Goal: Task Accomplishment & Management: Complete application form

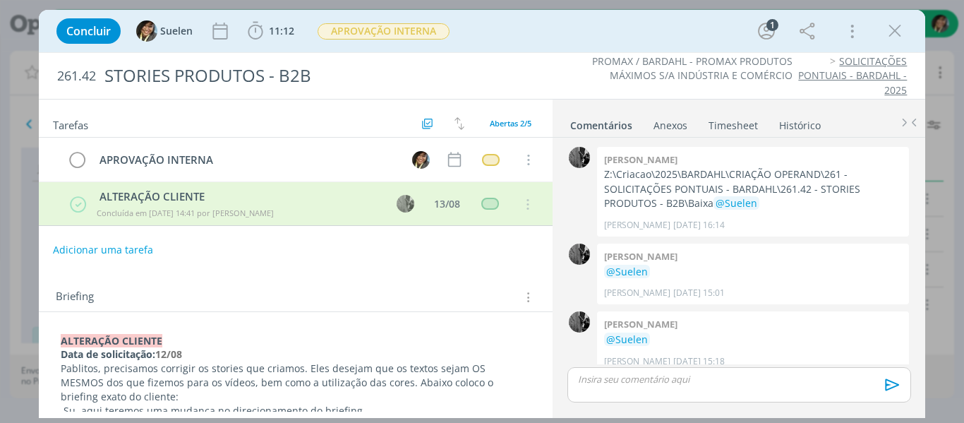
scroll to position [4, 0]
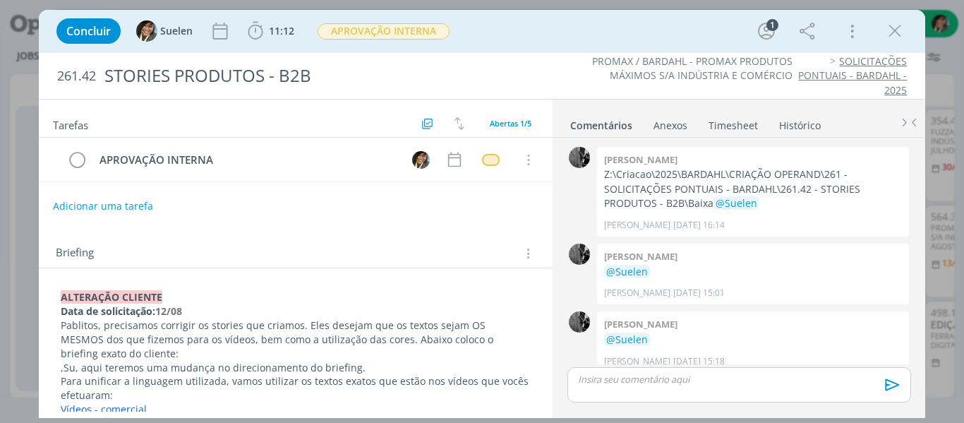
scroll to position [94, 0]
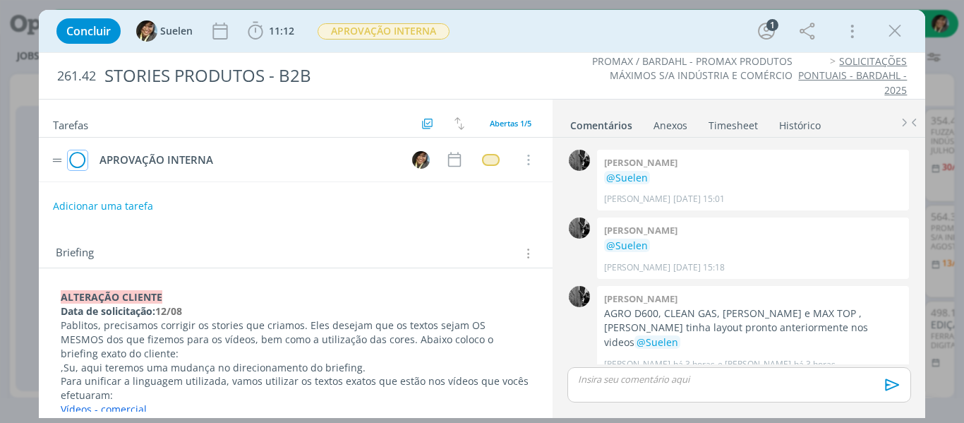
click at [76, 164] on icon "dialog" at bounding box center [78, 160] width 20 height 21
click at [896, 32] on icon "dialog" at bounding box center [894, 30] width 21 height 21
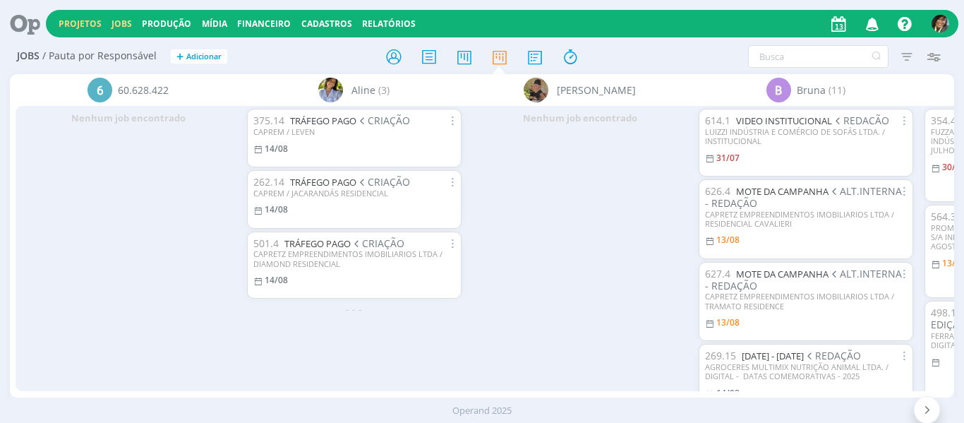
click at [80, 20] on link "Projetos" at bounding box center [80, 24] width 43 height 12
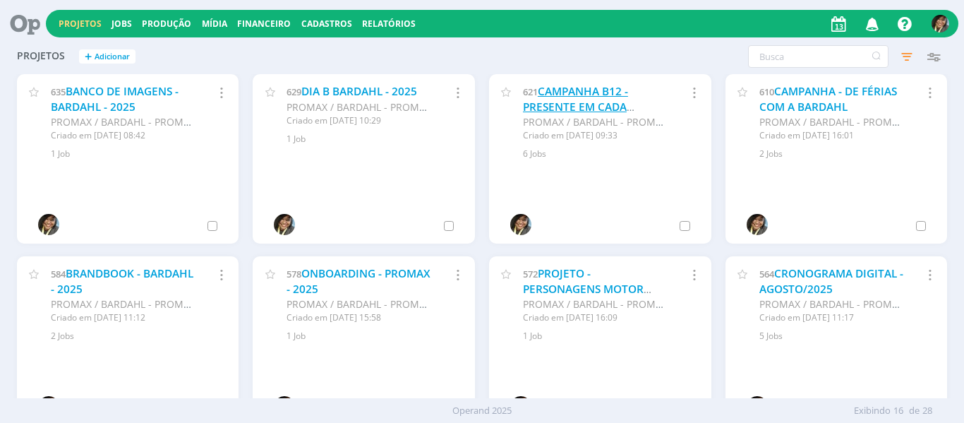
click at [572, 98] on link "CAMPANHA B12 - PRESENTE EM CADA HISTÓRIA - 2025" at bounding box center [575, 106] width 105 height 45
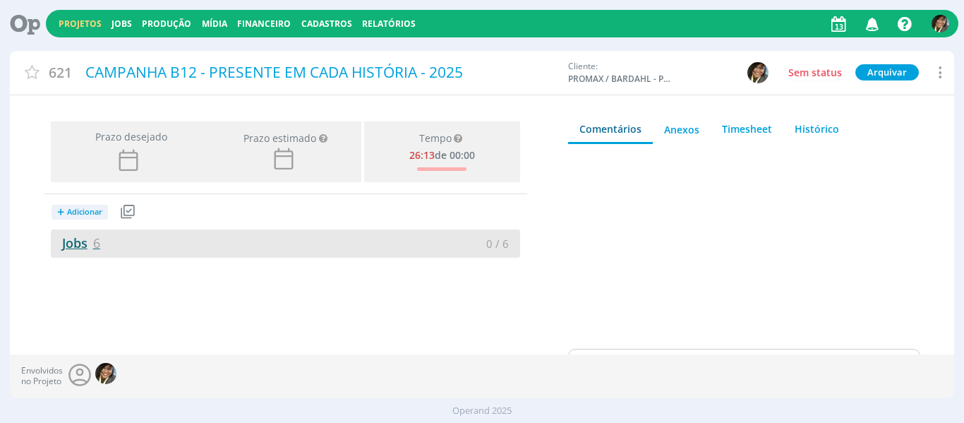
click at [77, 241] on link "Jobs 6" at bounding box center [75, 242] width 49 height 17
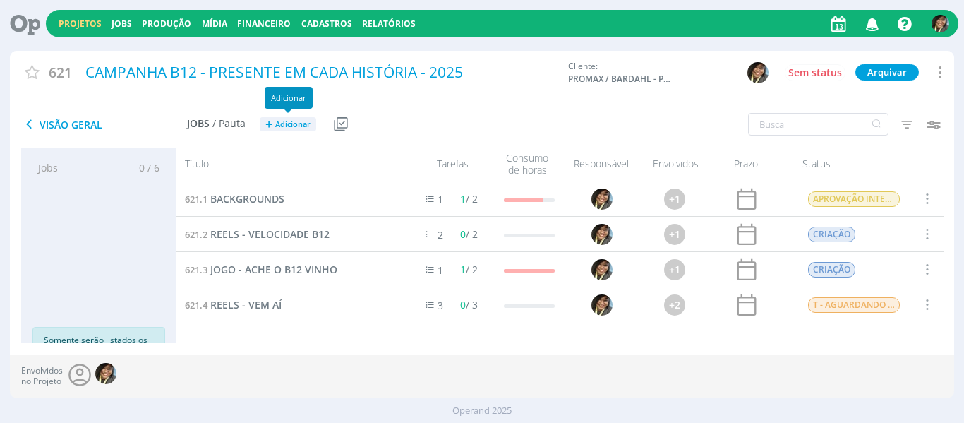
click at [296, 120] on span "Adicionar" at bounding box center [292, 124] width 35 height 9
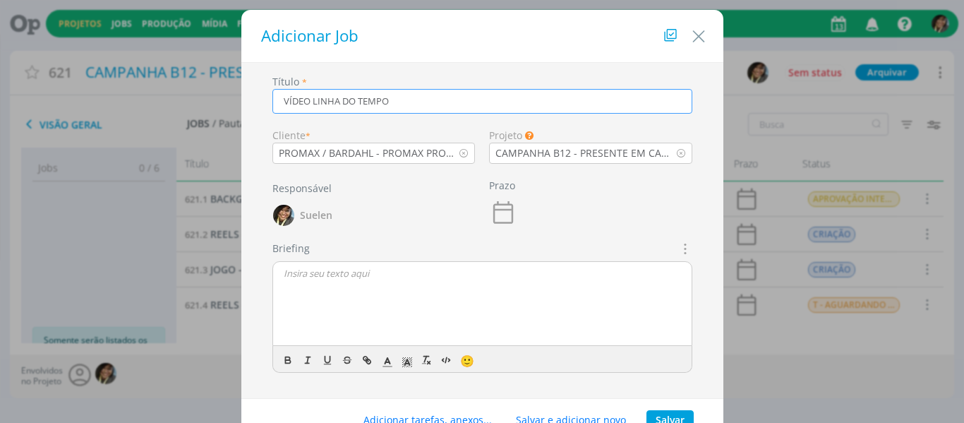
type input "VÍDEO LINHA DO TEMPO"
drag, startPoint x: 432, startPoint y: 304, endPoint x: 505, endPoint y: 270, distance: 80.9
click at [436, 304] on div "dialog" at bounding box center [482, 304] width 419 height 85
click at [683, 248] on icon "dialog" at bounding box center [684, 248] width 16 height 17
click at [676, 247] on icon "dialog" at bounding box center [684, 248] width 16 height 17
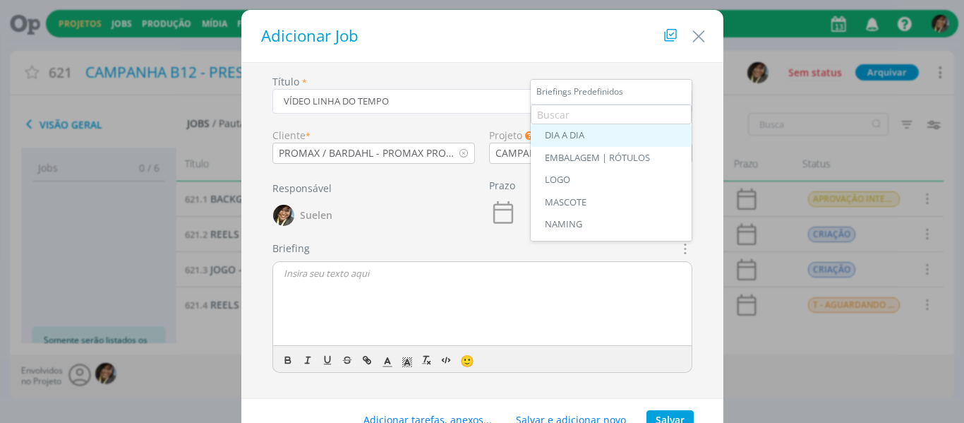
click at [587, 132] on div "DIA A DIA" at bounding box center [611, 135] width 133 height 11
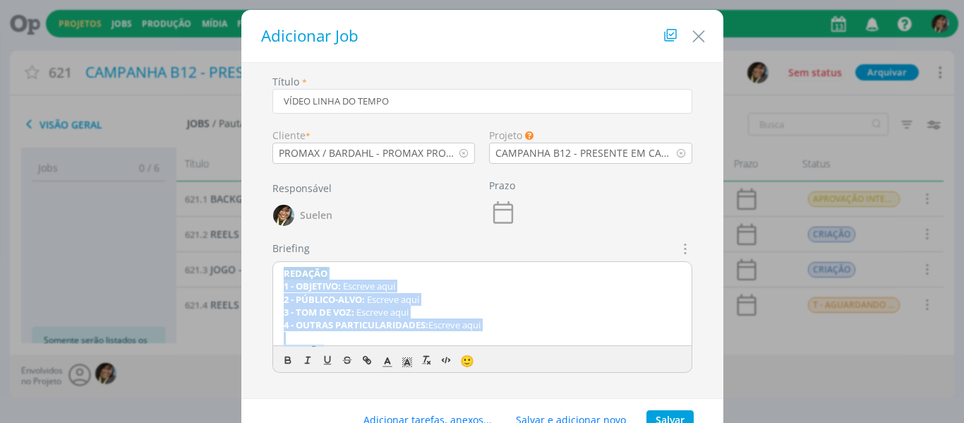
drag, startPoint x: 298, startPoint y: 313, endPoint x: 225, endPoint y: 251, distance: 95.6
click at [225, 251] on div "Adicionar Job Título * VÍDEO LINHA DO TEMPO Cliente * PROMAX / BARDAHL - PROMAX…" at bounding box center [482, 211] width 964 height 423
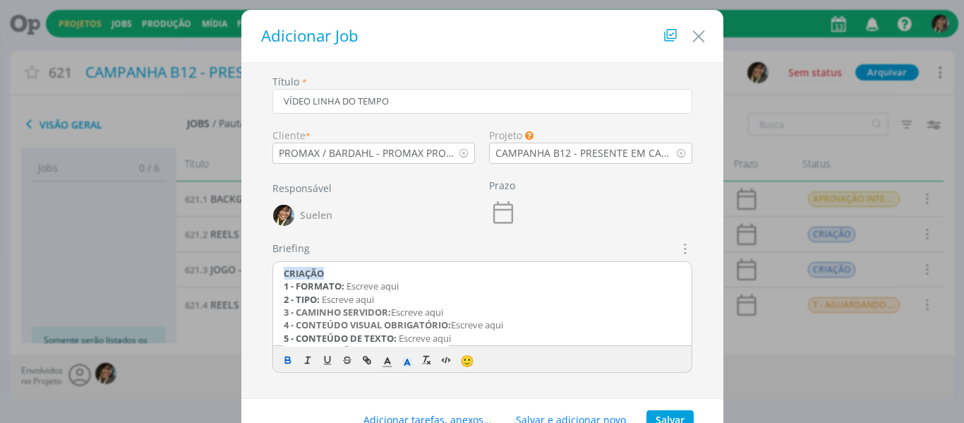
drag, startPoint x: 276, startPoint y: 287, endPoint x: 369, endPoint y: 302, distance: 94.4
click at [277, 287] on div "CRIAÇÃO 1 - FORMATO: Escreve aqui 2 - TIPO: Escreve aqui 3 - CAMINHO SERVIDOR: …" at bounding box center [482, 304] width 419 height 85
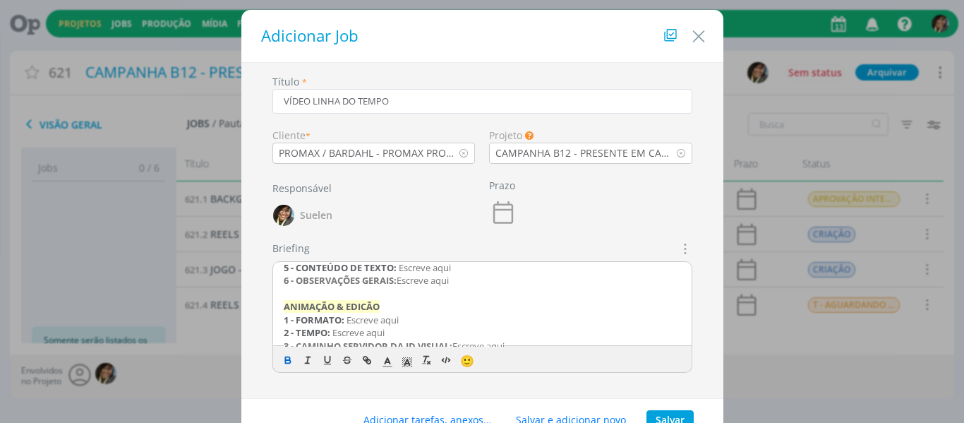
click at [478, 278] on p "6 - OBSERVAÇÕES GERAIS: Escreve aqui" at bounding box center [482, 280] width 397 height 13
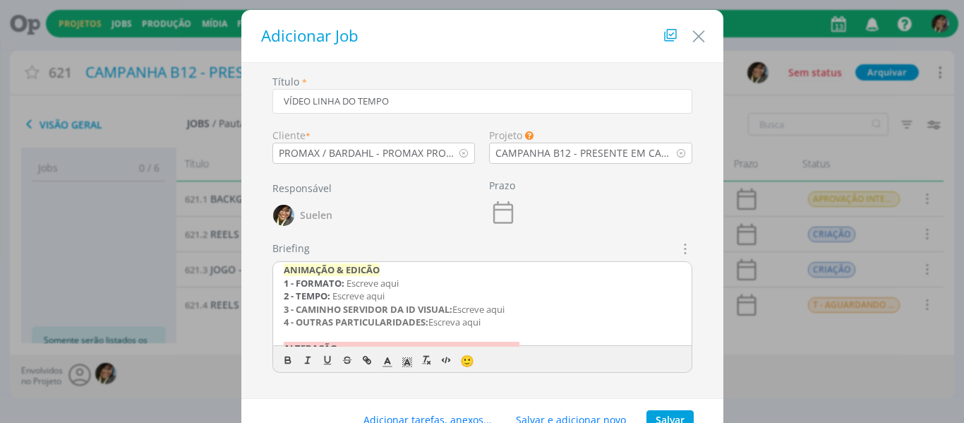
scroll to position [89, 0]
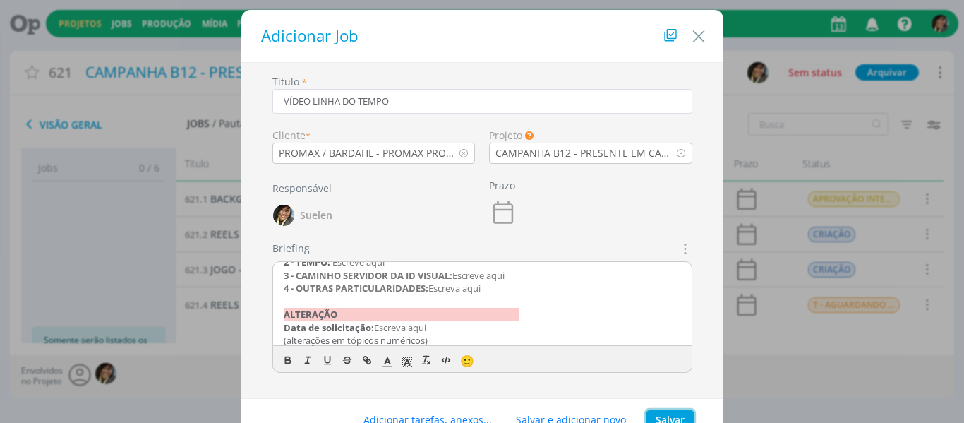
click at [680, 412] on button "Salvar" at bounding box center [670, 420] width 47 height 20
